Goal: Information Seeking & Learning: Learn about a topic

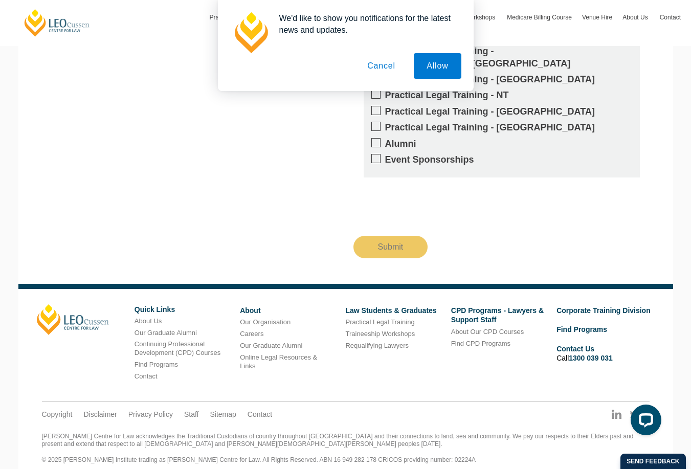
click at [380, 69] on button "Cancel" at bounding box center [381, 66] width 54 height 26
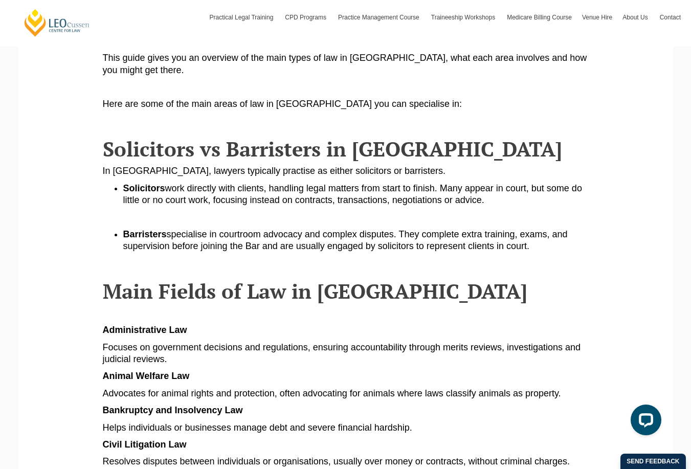
scroll to position [307, 0]
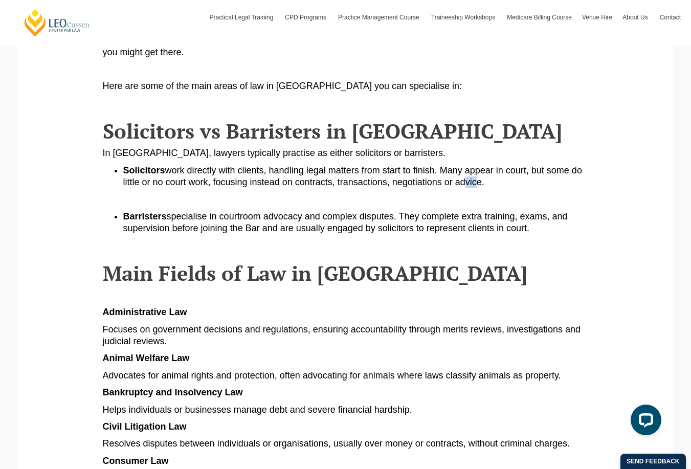
drag, startPoint x: 465, startPoint y: 182, endPoint x: 472, endPoint y: 184, distance: 7.3
click at [472, 184] on span "work directly with clients, handling legal matters from start to finish. Many a…" at bounding box center [352, 176] width 459 height 22
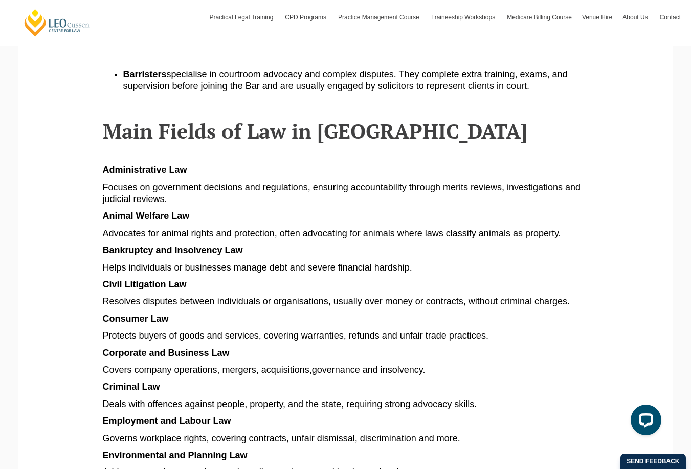
scroll to position [511, 0]
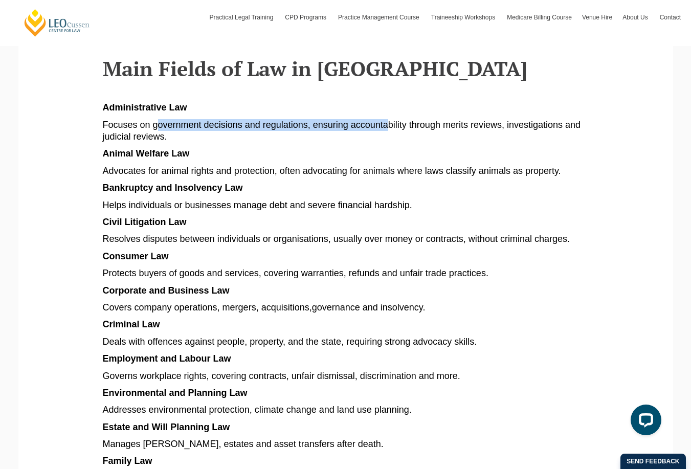
drag, startPoint x: 158, startPoint y: 127, endPoint x: 388, endPoint y: 125, distance: 230.0
click at [388, 125] on span "Focuses on government decisions and regulations, ensuring accountability throug…" at bounding box center [342, 131] width 478 height 22
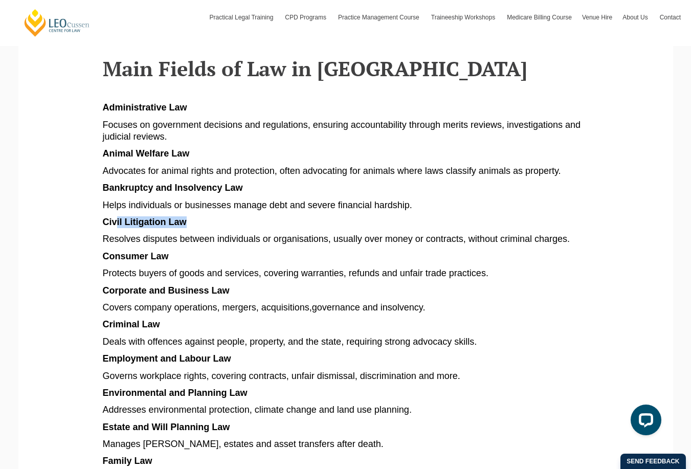
drag, startPoint x: 116, startPoint y: 224, endPoint x: 184, endPoint y: 225, distance: 68.5
click at [184, 225] on span "Civil Litigation Law" at bounding box center [145, 222] width 84 height 10
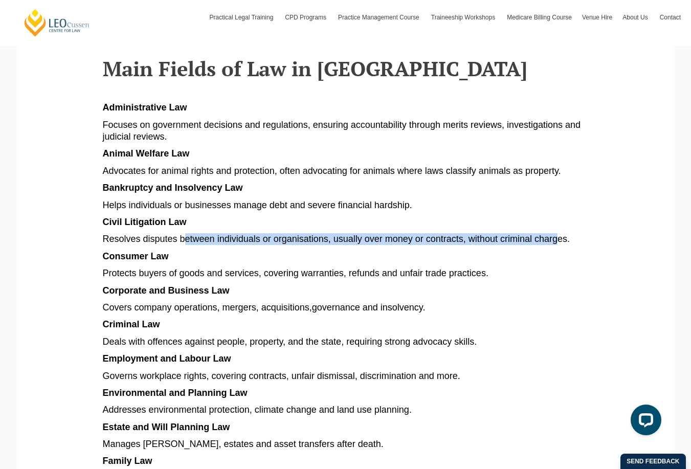
drag, startPoint x: 186, startPoint y: 237, endPoint x: 559, endPoint y: 233, distance: 373.2
click at [559, 233] on article "Explore different types of law in Australia, from criminal and family to corpor…" at bounding box center [346, 370] width 486 height 1318
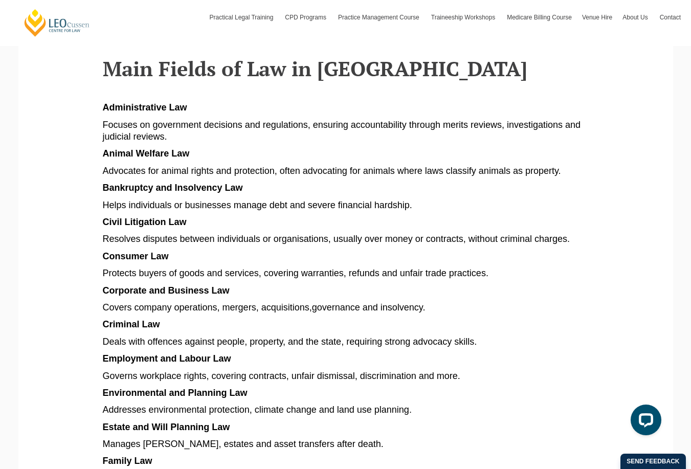
click at [152, 259] on span "Consumer Law" at bounding box center [136, 256] width 66 height 10
click at [175, 272] on span "Protects buyers of goods and services, covering warranties, refunds and unfair …" at bounding box center [295, 273] width 385 height 10
drag, startPoint x: 202, startPoint y: 272, endPoint x: 492, endPoint y: 277, distance: 289.9
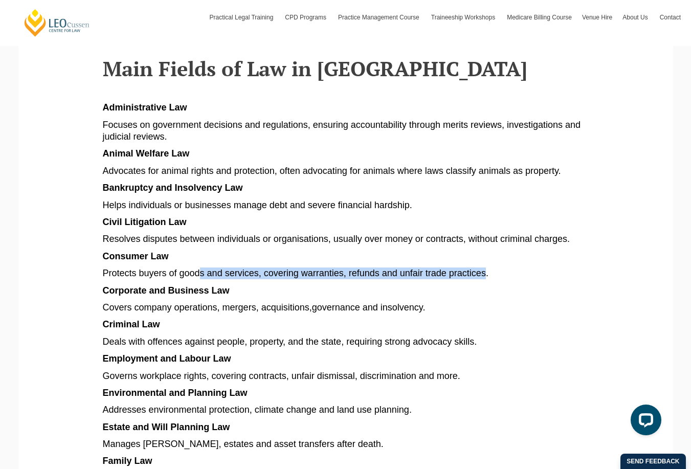
click at [491, 278] on p "Protects buyers of goods and services, covering warranties, refunds and unfair …" at bounding box center [346, 273] width 486 height 12
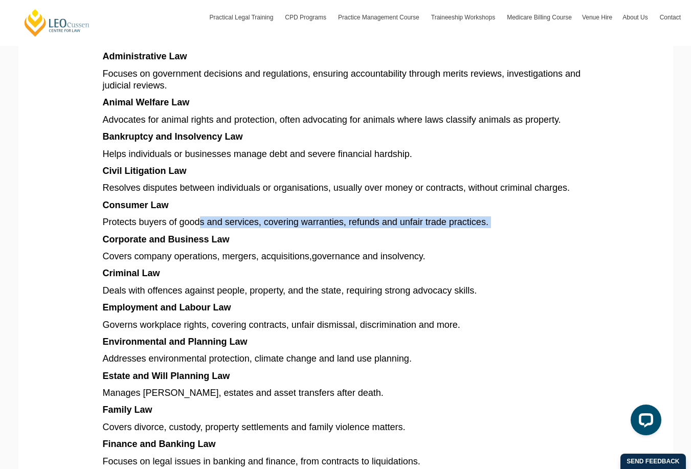
scroll to position [613, 0]
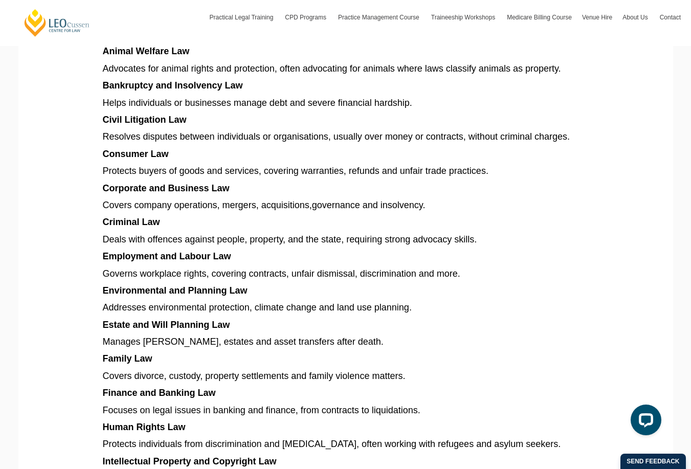
click at [136, 211] on p "Covers company operations, mergers, acquisitions , governance and insolvency." at bounding box center [346, 205] width 486 height 12
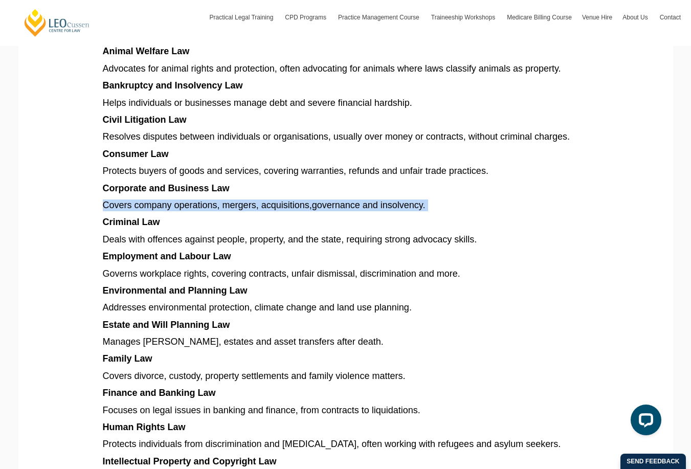
click at [136, 211] on p "Covers company operations, mergers, acquisitions , governance and insolvency." at bounding box center [346, 205] width 486 height 12
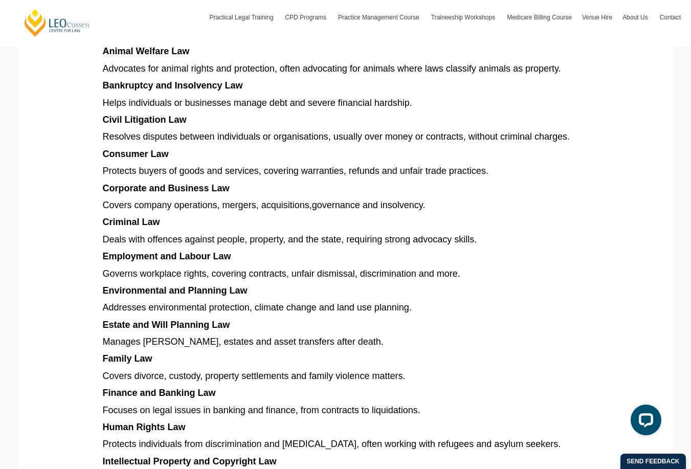
click at [221, 241] on span "Deals with offences against people, property, and the state, requiring strong a…" at bounding box center [290, 239] width 374 height 10
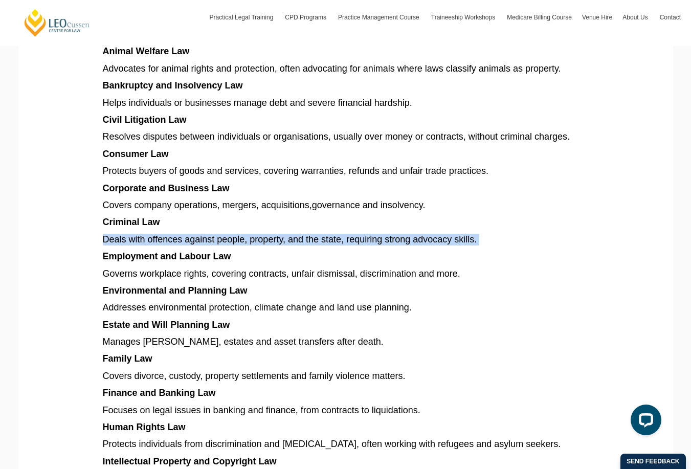
click at [221, 241] on span "Deals with offences against people, property, and the state, requiring strong a…" at bounding box center [290, 239] width 374 height 10
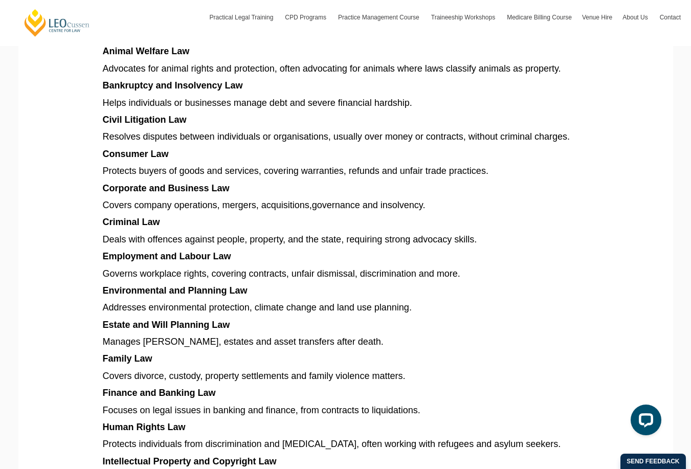
click at [217, 269] on span "Governs workplace rights, covering contracts, unfair dismissal, discrimination …" at bounding box center [281, 273] width 357 height 10
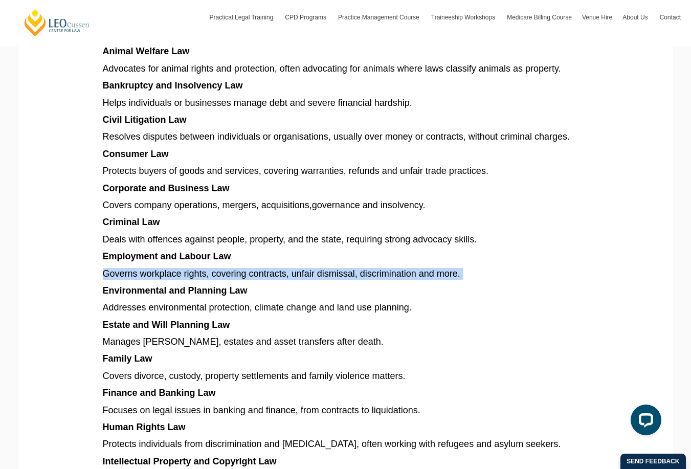
click at [217, 269] on span "Governs workplace rights, covering contracts, unfair dismissal, discrimination …" at bounding box center [281, 273] width 357 height 10
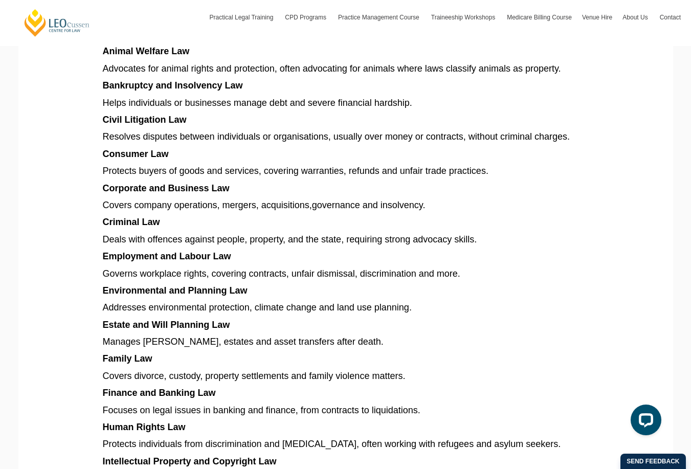
click at [178, 256] on span "Employment and Labour Law" at bounding box center [167, 256] width 128 height 10
click at [216, 292] on span "Environmental and Planning Law" at bounding box center [175, 290] width 145 height 10
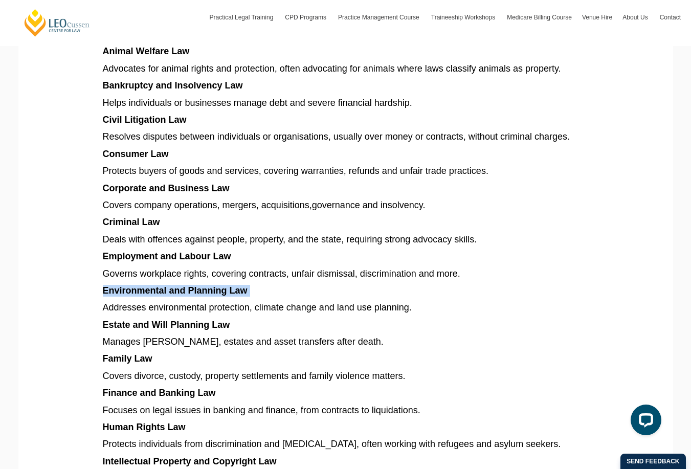
click at [216, 292] on span "Environmental and Planning Law" at bounding box center [175, 290] width 145 height 10
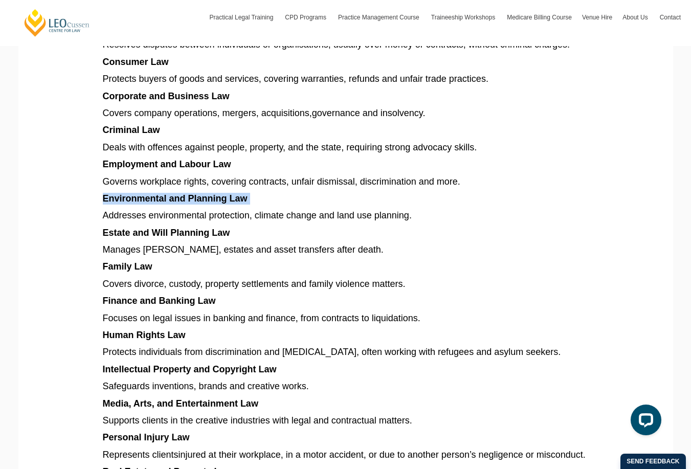
scroll to position [716, 0]
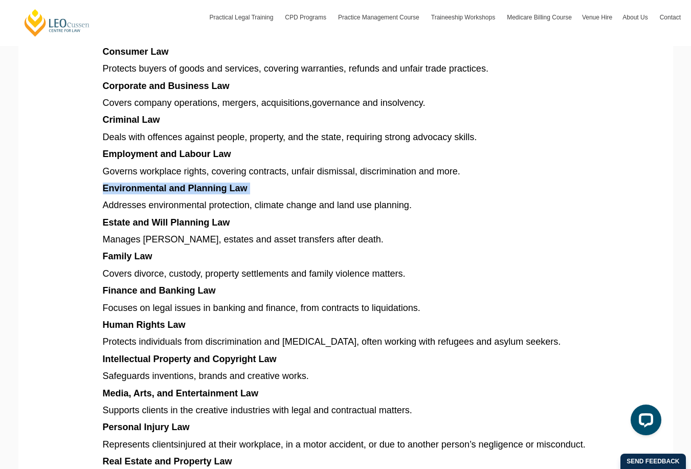
click at [200, 187] on span "Environmental and Planning Law" at bounding box center [175, 188] width 145 height 10
click at [196, 207] on span "Addresses environmental protection, climate change and land use planning." at bounding box center [257, 205] width 309 height 10
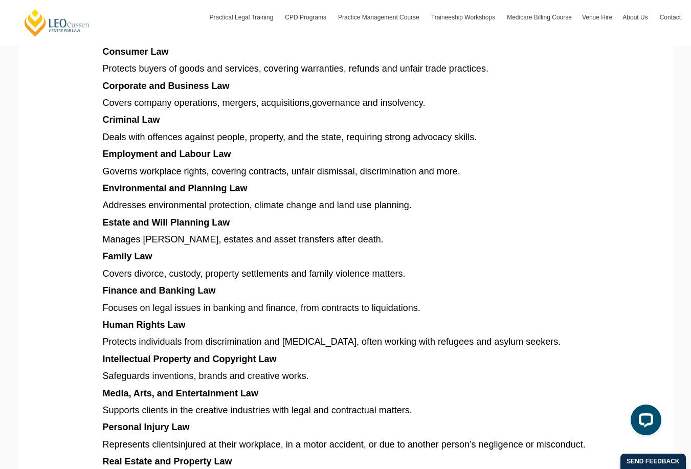
click at [189, 227] on span "Estate and Will Planning Law" at bounding box center [166, 222] width 127 height 10
click at [189, 241] on span "Manages wills, estates and asset transfers after death." at bounding box center [243, 239] width 281 height 10
click at [189, 268] on article "Explore different types of law in Australia, from criminal and family to corpor…" at bounding box center [346, 166] width 486 height 1318
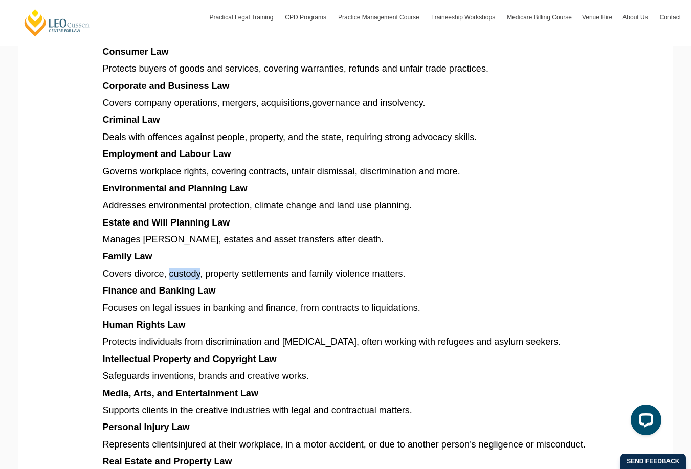
click at [189, 268] on article "Explore different types of law in Australia, from criminal and family to corpor…" at bounding box center [346, 166] width 486 height 1318
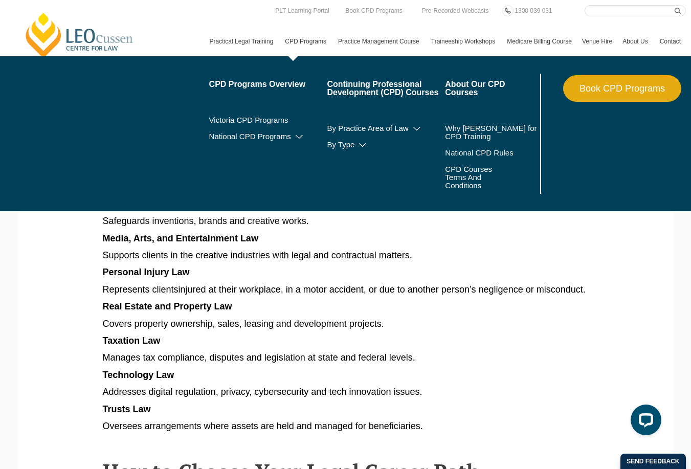
scroll to position [869, 0]
